Goal: Transaction & Acquisition: Purchase product/service

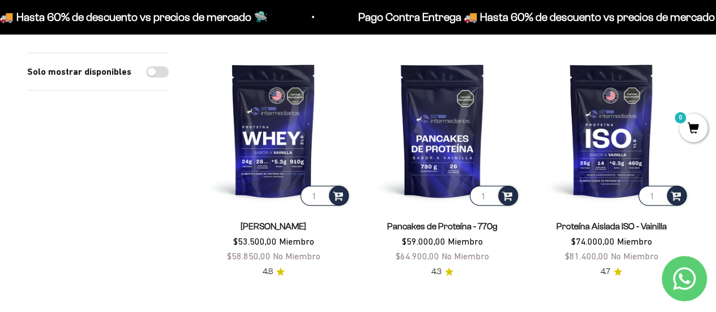
scroll to position [129, 0]
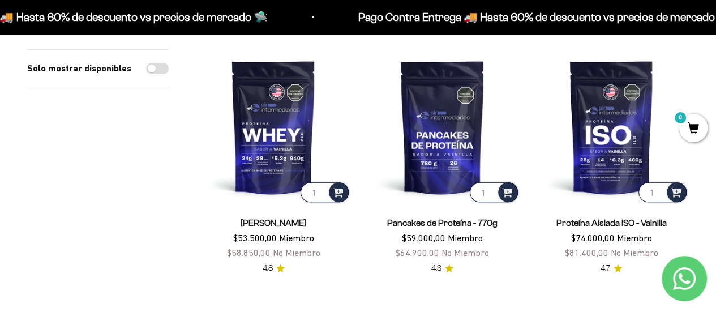
drag, startPoint x: 724, startPoint y: 29, endPoint x: 721, endPoint y: 46, distance: 17.3
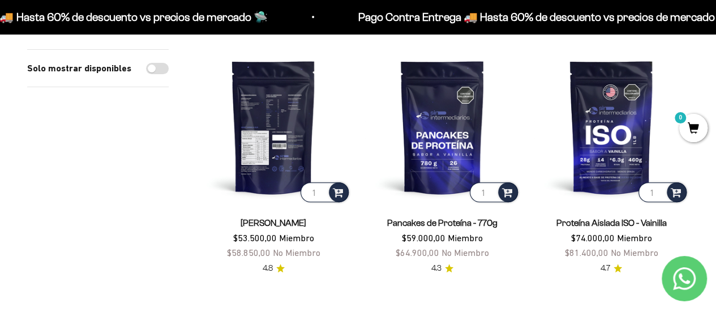
click at [270, 119] on img at bounding box center [273, 126] width 155 height 155
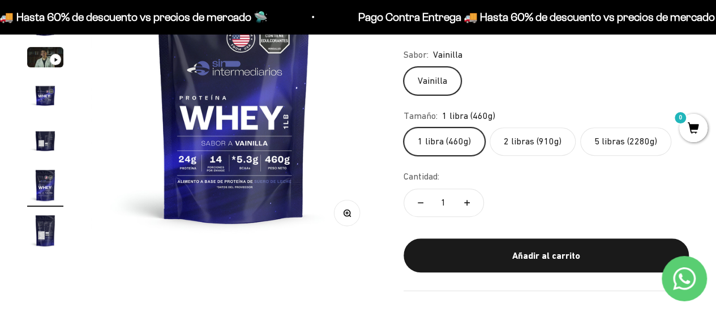
scroll to position [185, 0]
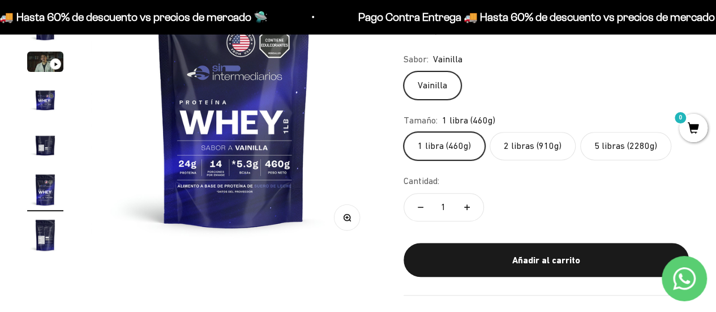
drag, startPoint x: 724, startPoint y: 21, endPoint x: 718, endPoint y: 36, distance: 16.5
click at [223, 191] on img at bounding box center [234, 104] width 286 height 286
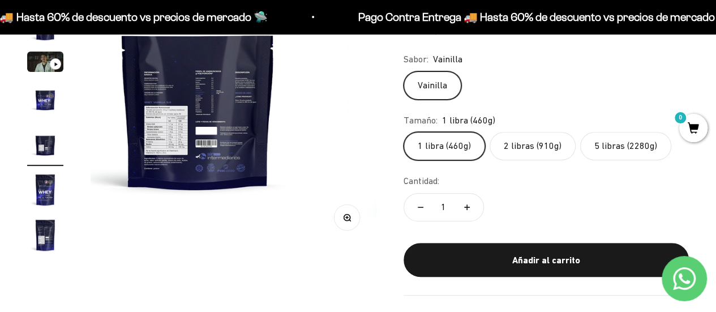
scroll to position [0, 1169]
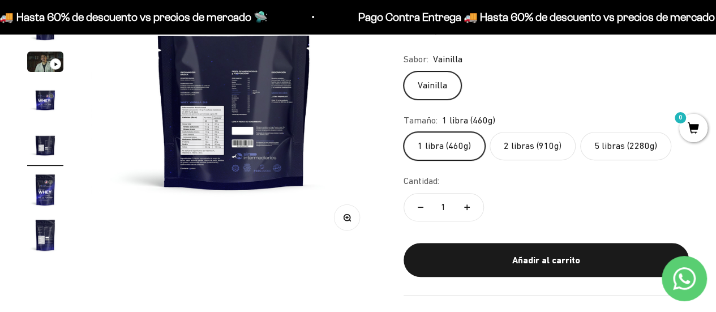
click at [357, 219] on button "Zoom" at bounding box center [346, 216] width 25 height 25
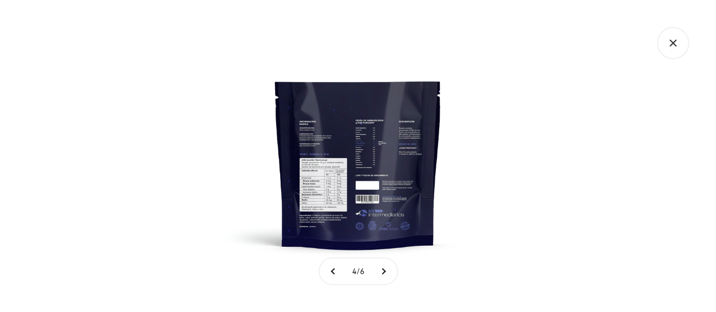
click at [362, 163] on img at bounding box center [358, 156] width 312 height 312
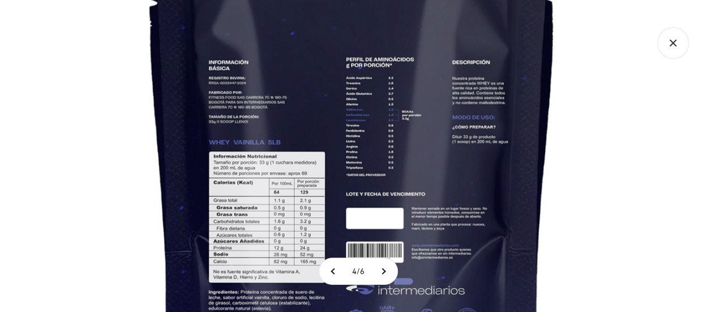
click at [678, 42] on icon "Cerrar galería" at bounding box center [673, 43] width 32 height 32
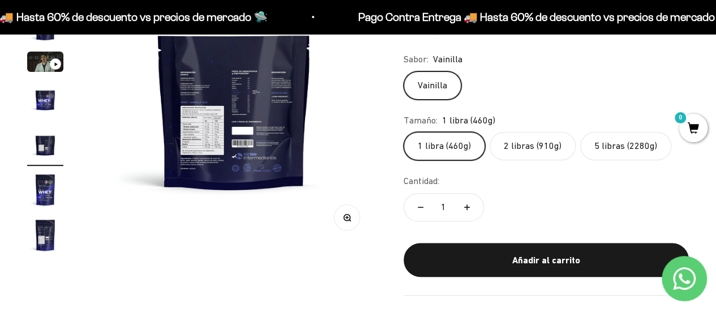
click at [33, 105] on img "Ir al artículo 4" at bounding box center [45, 99] width 36 height 36
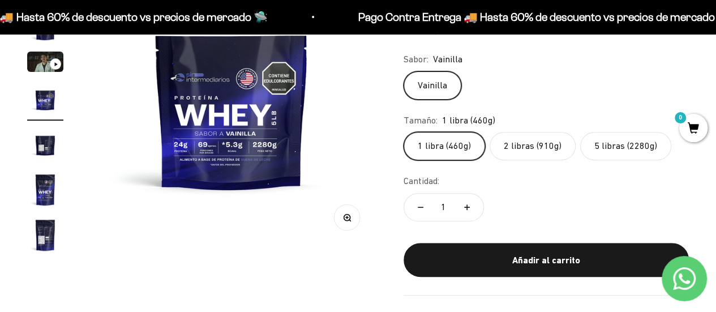
scroll to position [0, 877]
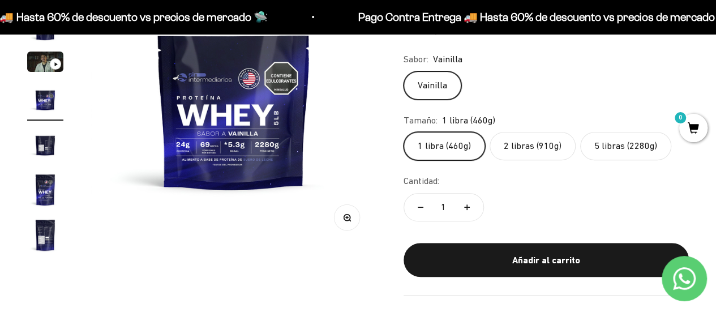
click at [226, 127] on img at bounding box center [234, 104] width 286 height 286
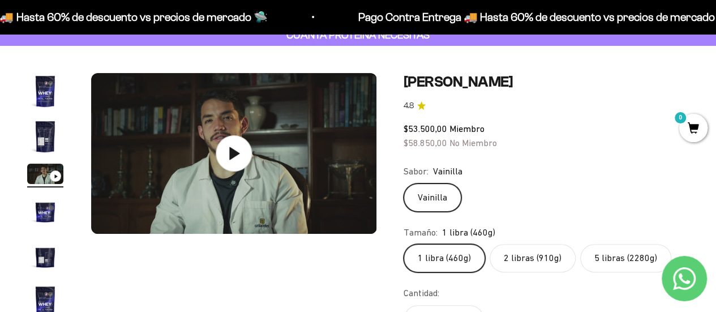
scroll to position [71, 0]
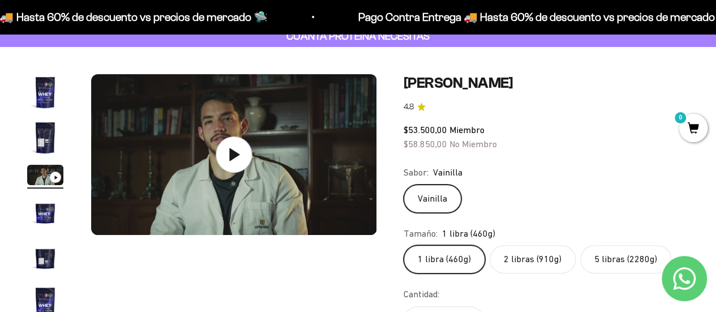
click at [29, 84] on img "Ir al artículo 1" at bounding box center [45, 92] width 36 height 36
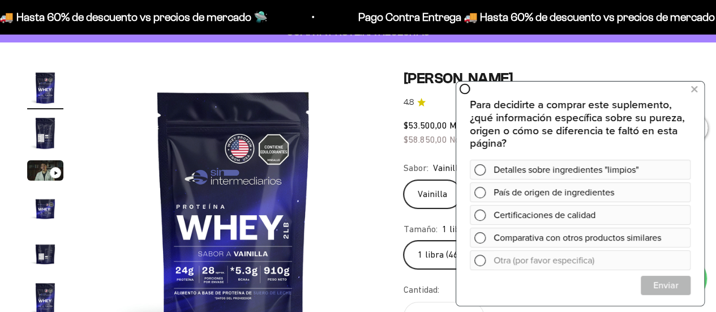
scroll to position [94, 0]
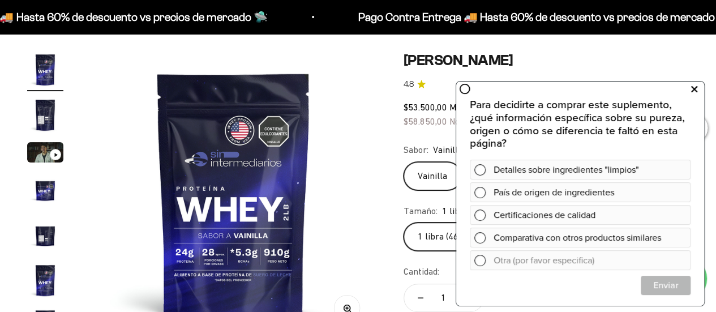
click at [692, 86] on icon at bounding box center [694, 89] width 6 height 15
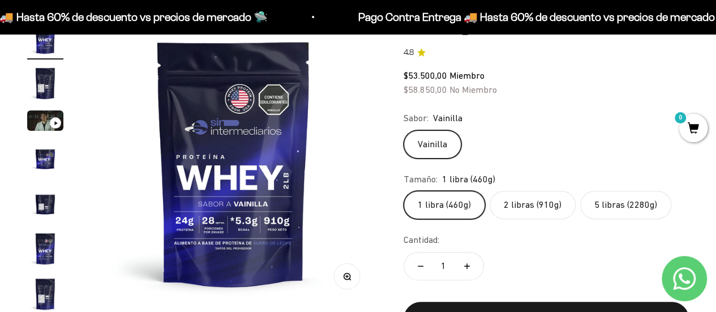
scroll to position [121, 0]
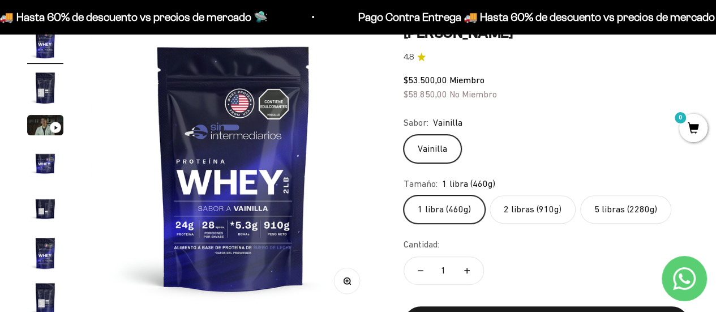
click at [511, 216] on label "2 libras (910g)" at bounding box center [533, 209] width 86 height 28
click at [404, 195] on input "2 libras (910g)" at bounding box center [403, 195] width 1 height 1
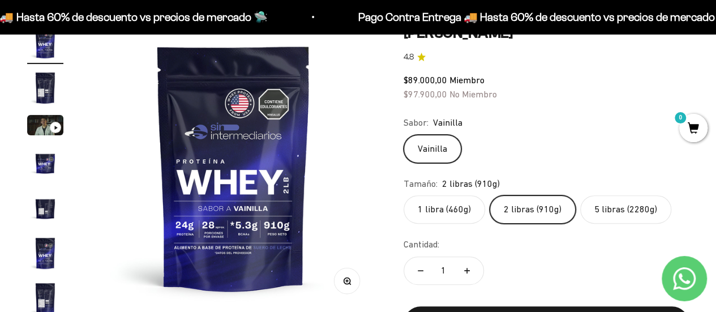
click at [472, 208] on label "1 libra (460g)" at bounding box center [445, 209] width 82 height 28
click at [404, 195] on input "1 libra (460g)" at bounding box center [403, 195] width 1 height 1
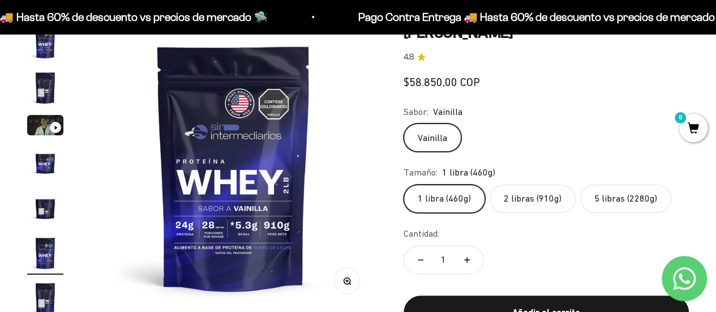
scroll to position [0, 1462]
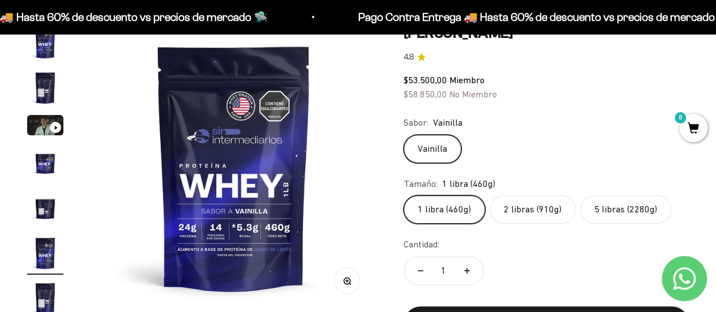
click at [542, 212] on label "2 libras (910g)" at bounding box center [533, 209] width 86 height 28
click at [404, 195] on input "2 libras (910g)" at bounding box center [403, 195] width 1 height 1
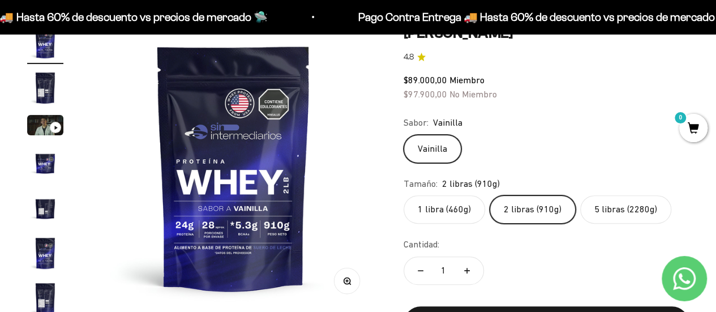
click at [590, 212] on label "5 libras (2280g)" at bounding box center [625, 209] width 91 height 28
click at [404, 195] on input "5 libras (2280g)" at bounding box center [403, 195] width 1 height 1
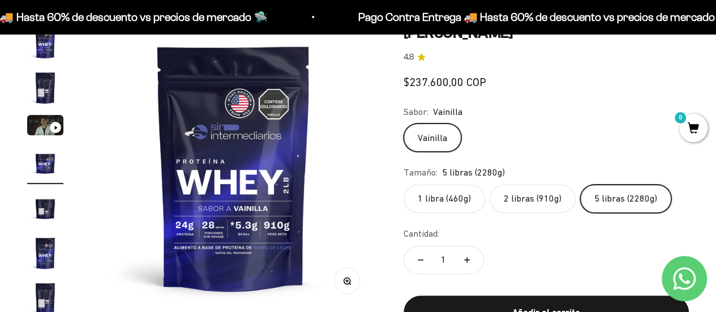
scroll to position [0, 877]
